Goal: Check status: Check status

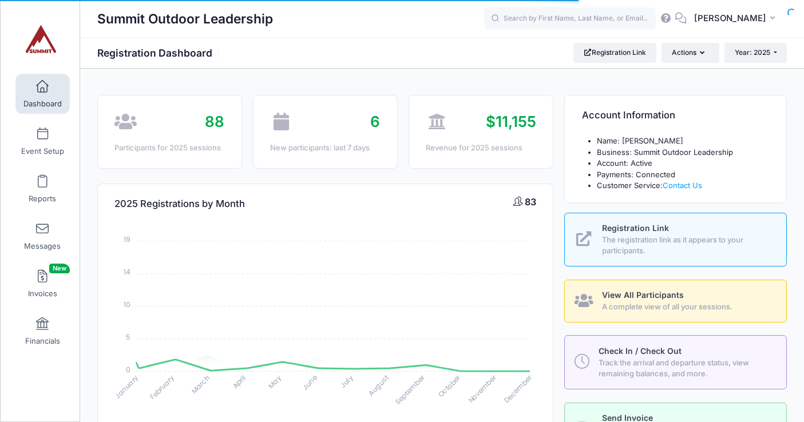
select select
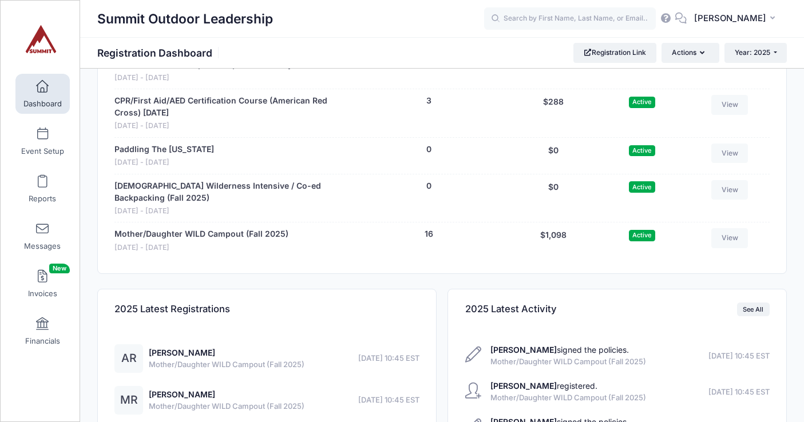
scroll to position [1179, 0]
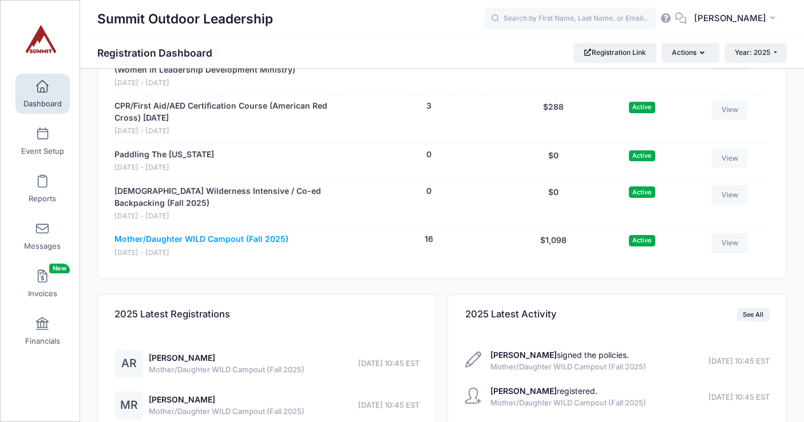
click at [223, 239] on link "Mother/Daughter WILD Campout (Fall 2025)" at bounding box center [201, 239] width 174 height 12
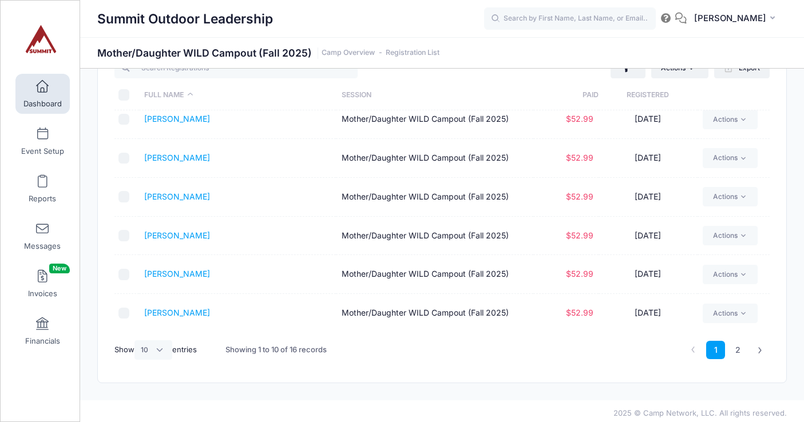
scroll to position [49, 0]
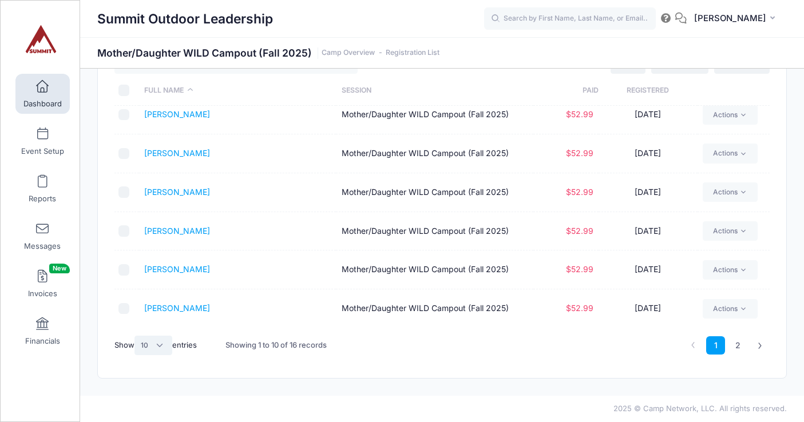
click at [161, 345] on select "All 10 25 50" at bounding box center [153, 345] width 38 height 19
select select "25"
click at [136, 336] on select "All 10 25 50" at bounding box center [153, 345] width 38 height 19
click at [42, 90] on span at bounding box center [42, 87] width 0 height 13
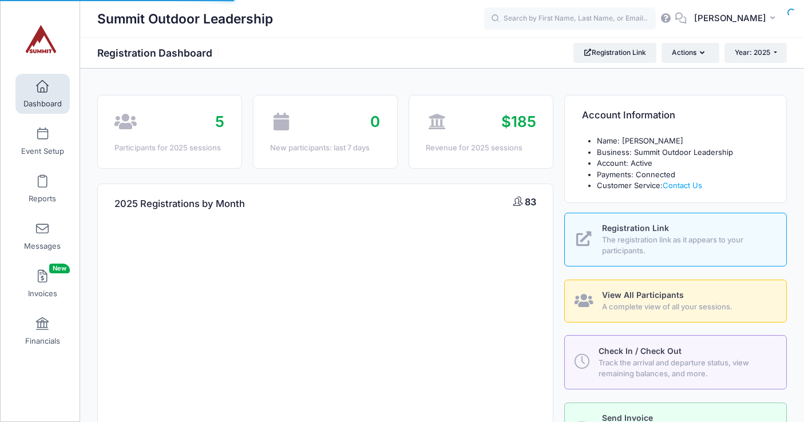
select select
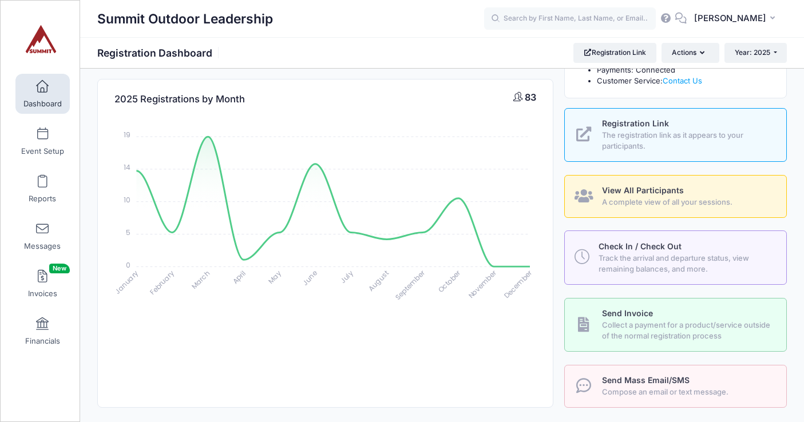
scroll to position [90, 0]
